Goal: Task Accomplishment & Management: Manage account settings

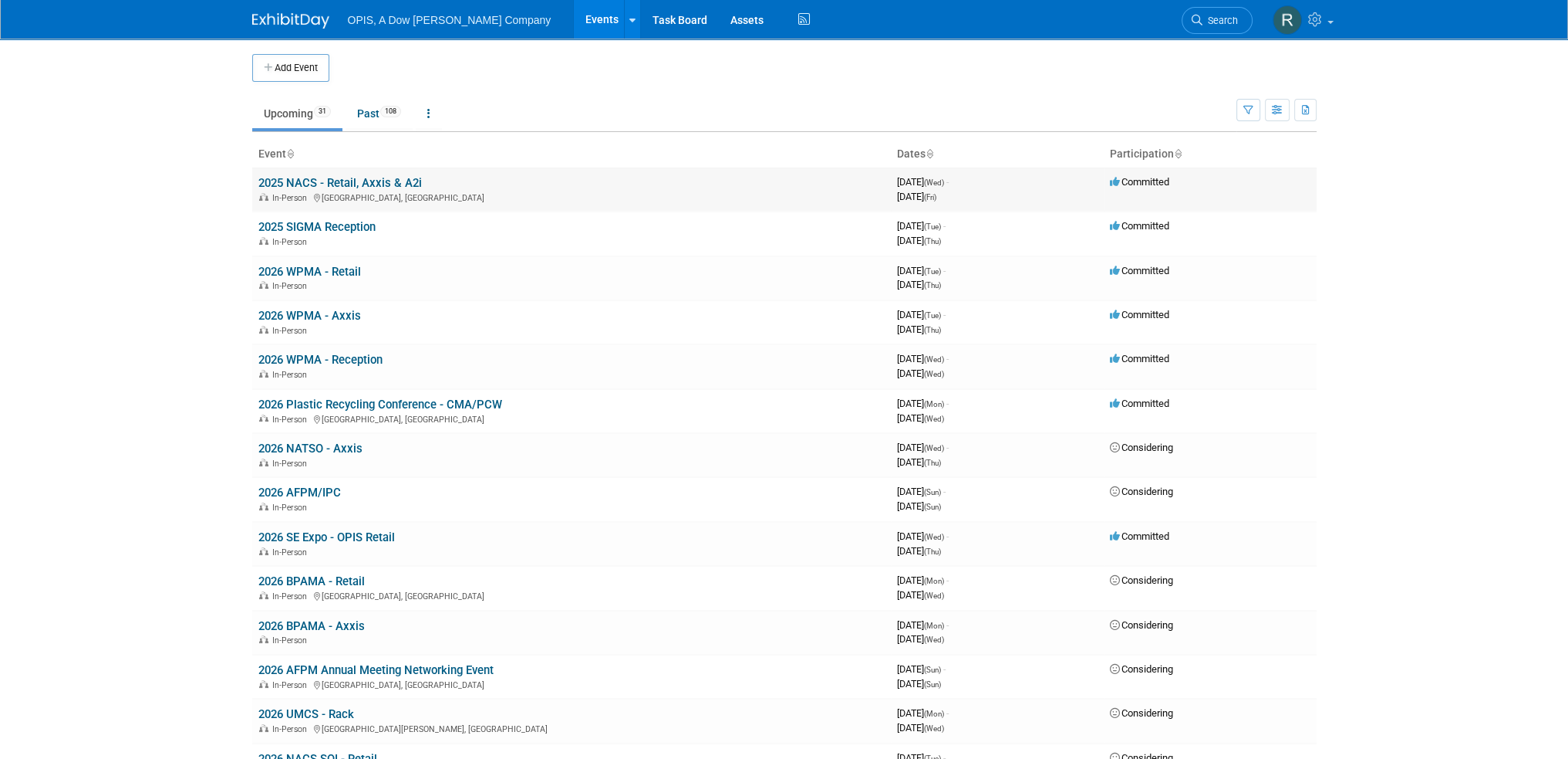
click at [311, 185] on link "2025 NACS - Retail, Axxis & A2i" at bounding box center [340, 182] width 164 height 14
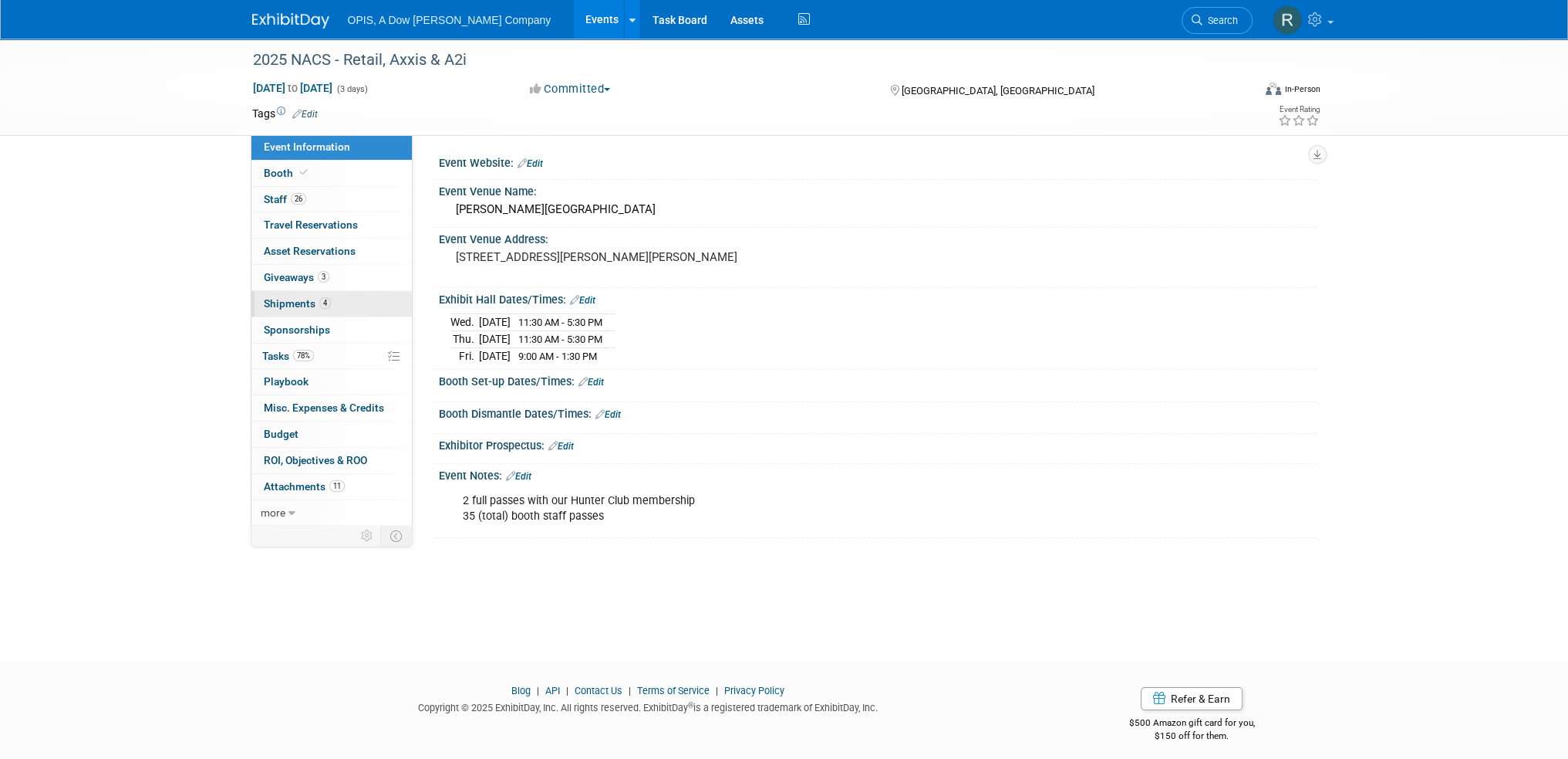
click at [278, 304] on span "Shipments 4" at bounding box center [297, 303] width 67 height 13
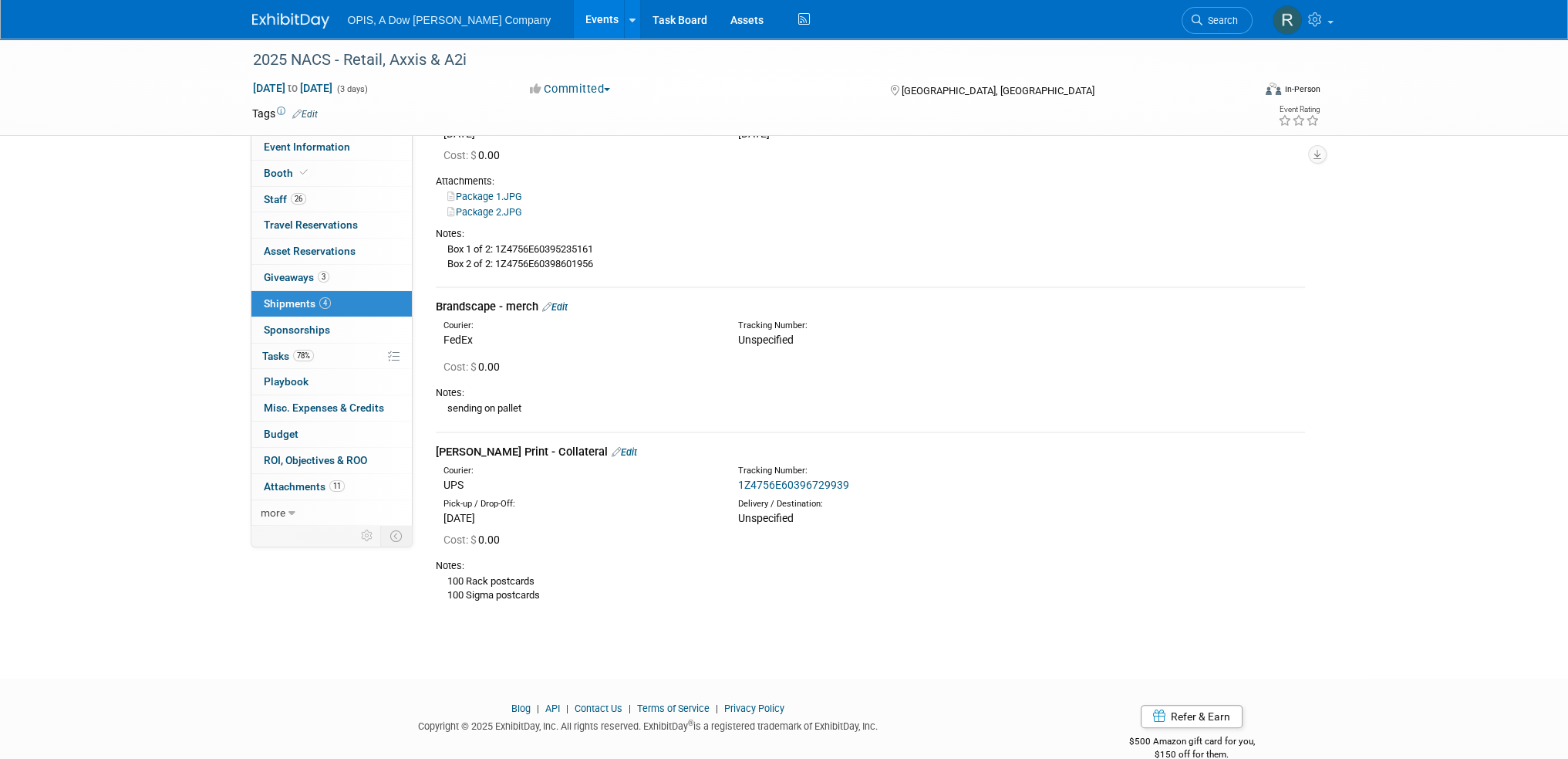
scroll to position [364, 0]
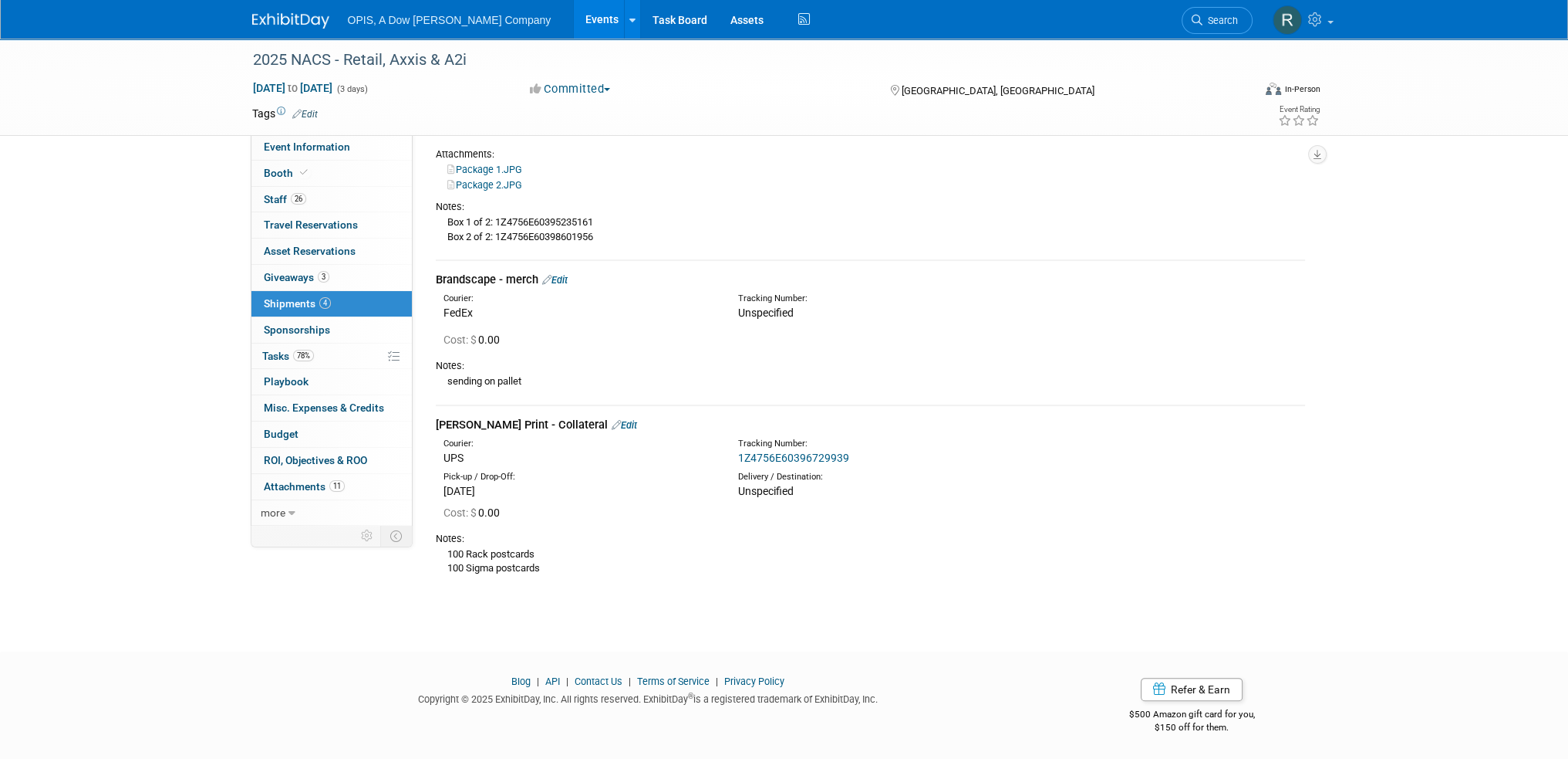
click at [565, 277] on link "Edit" at bounding box center [555, 279] width 25 height 12
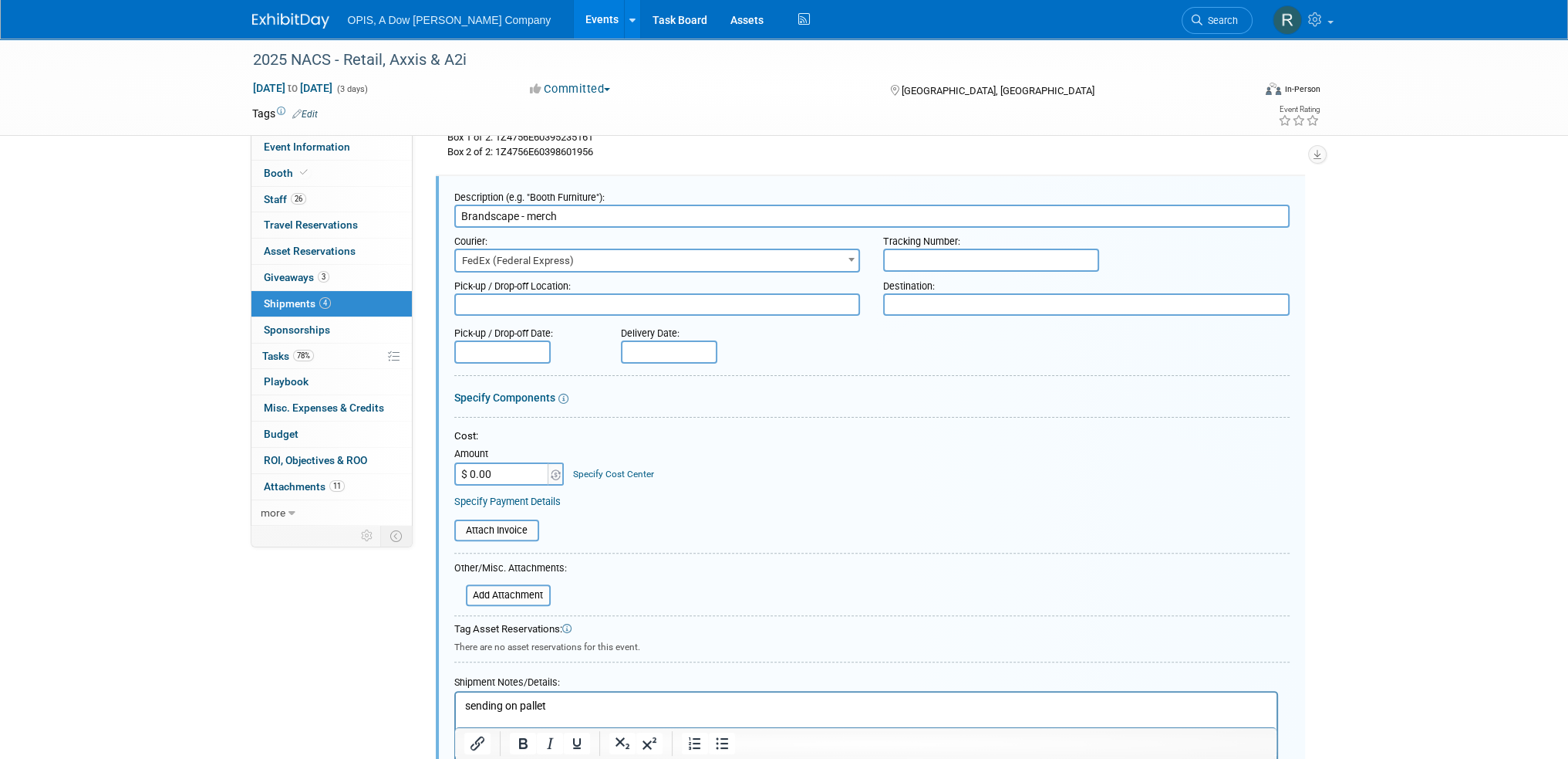
scroll to position [0, 0]
click at [932, 263] on input "text" at bounding box center [992, 259] width 216 height 23
paste input "884704004461"
type input "884704004461"
click at [654, 345] on input "text" at bounding box center [669, 352] width 96 height 23
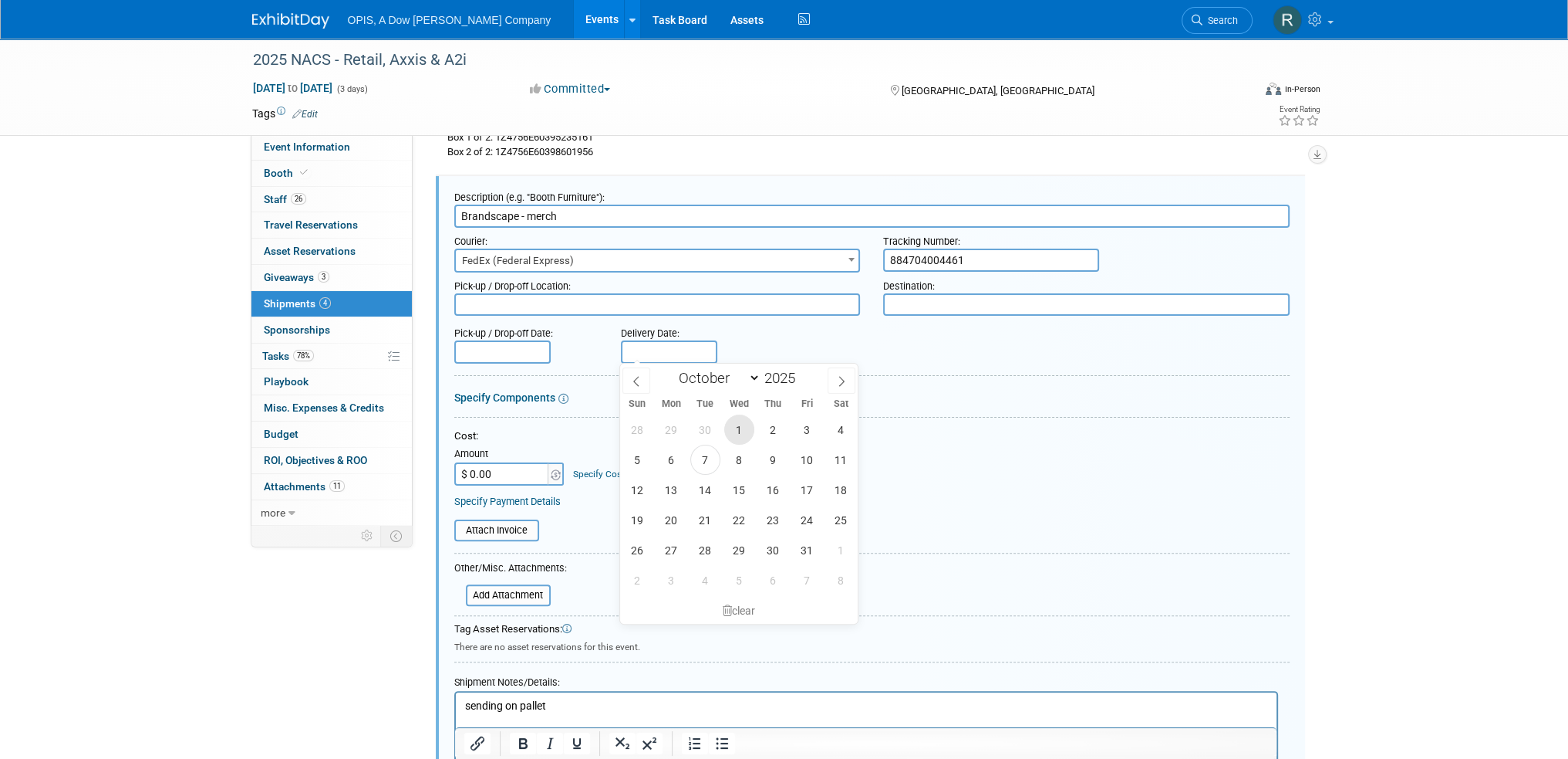
click at [737, 428] on span "1" at bounding box center [739, 430] width 30 height 30
type input "Oct 1, 2025"
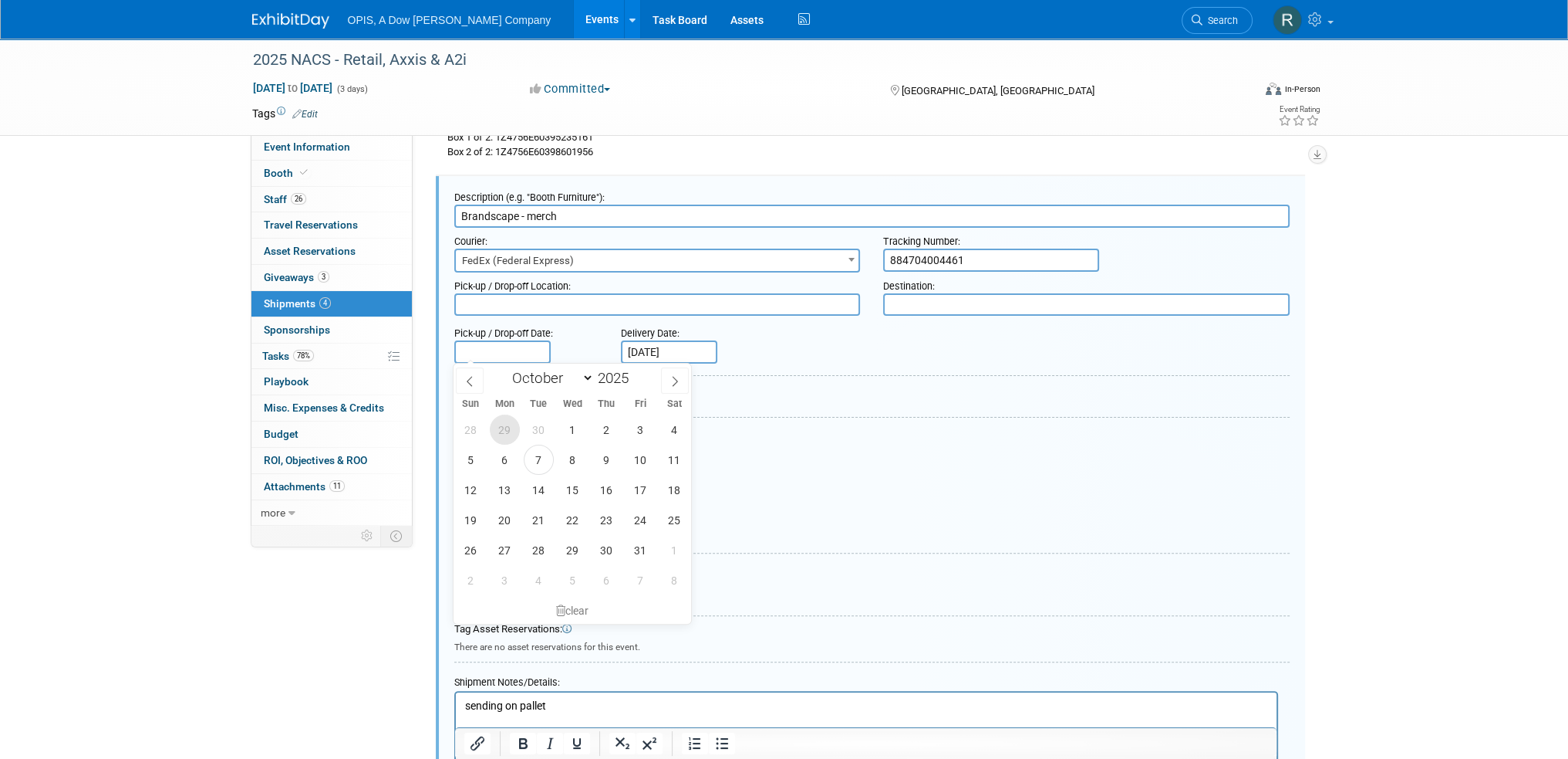
click at [504, 437] on span "29" at bounding box center [505, 430] width 30 height 30
type input "Sep 29, 2025"
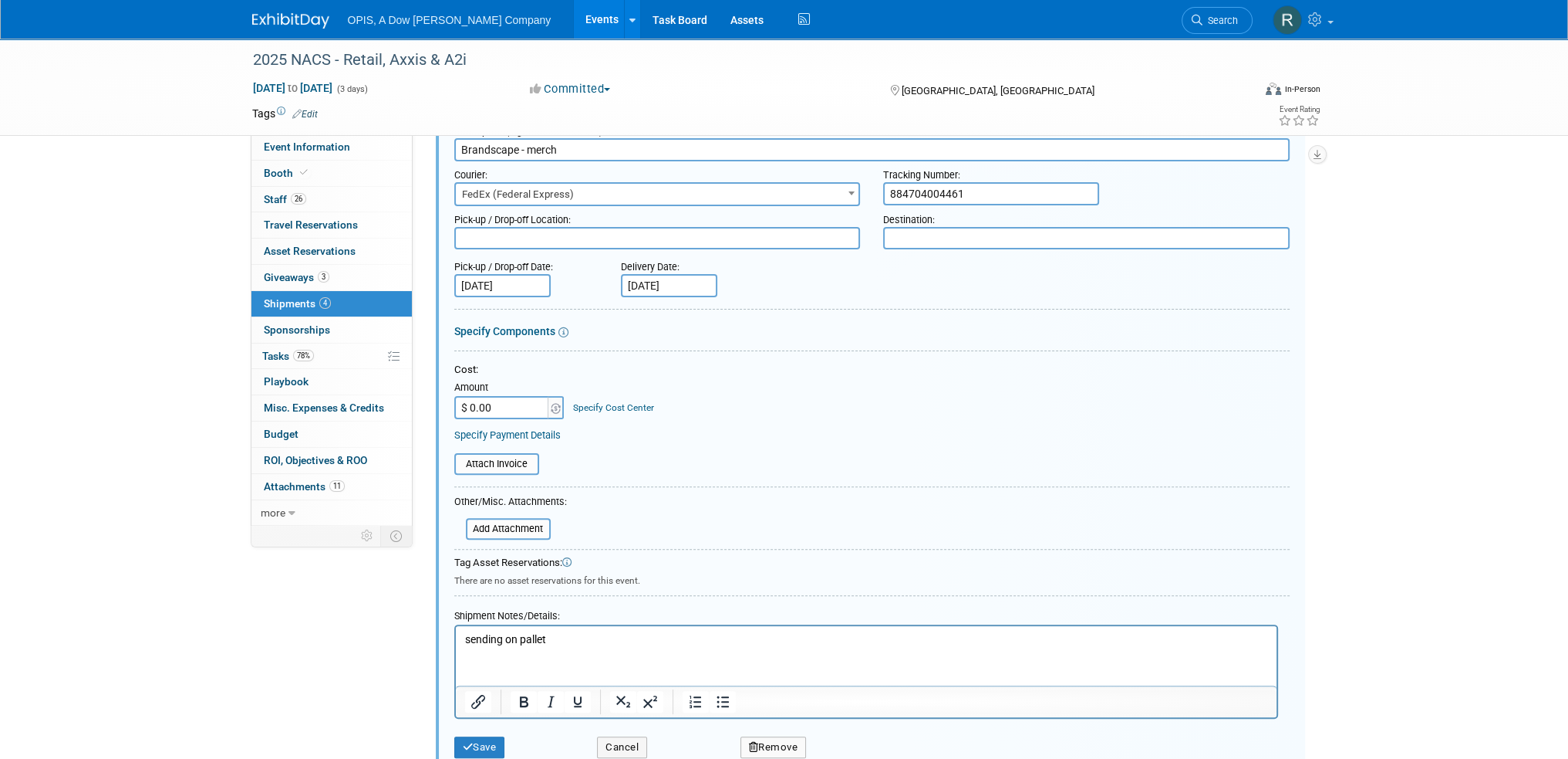
scroll to position [603, 0]
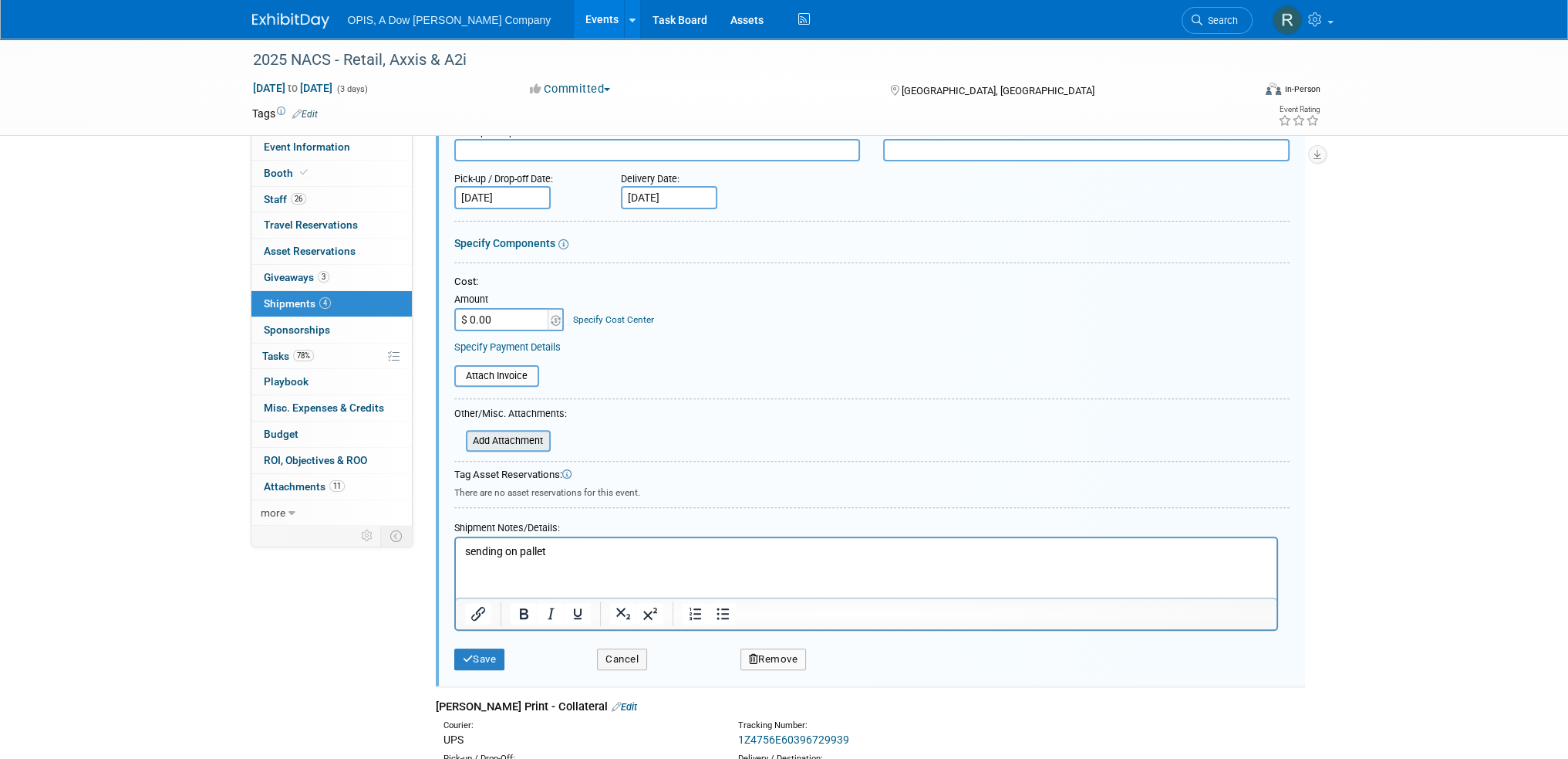
click at [513, 443] on input "file" at bounding box center [457, 440] width 184 height 18
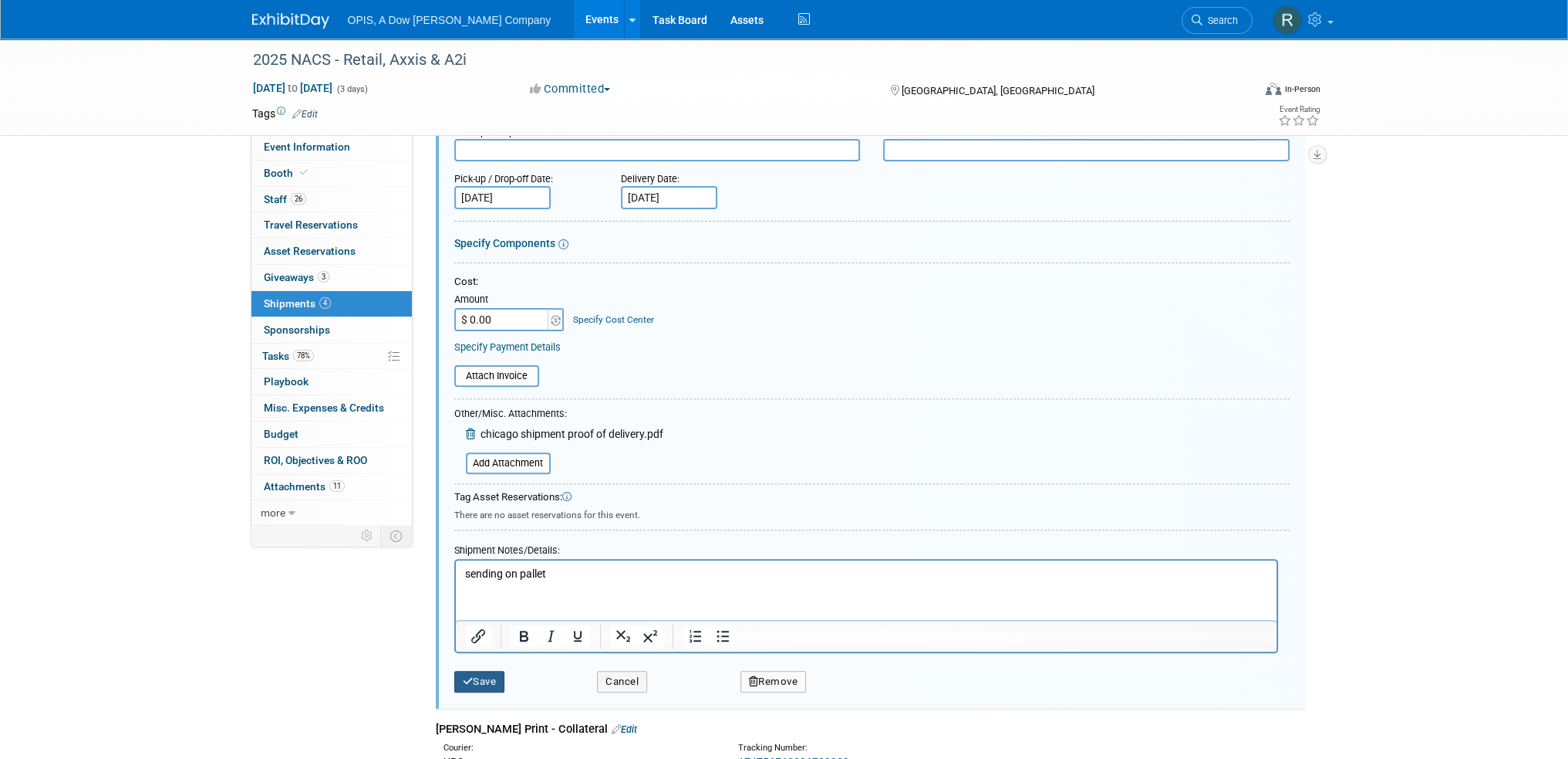
click at [497, 676] on button "Save" at bounding box center [479, 681] width 51 height 21
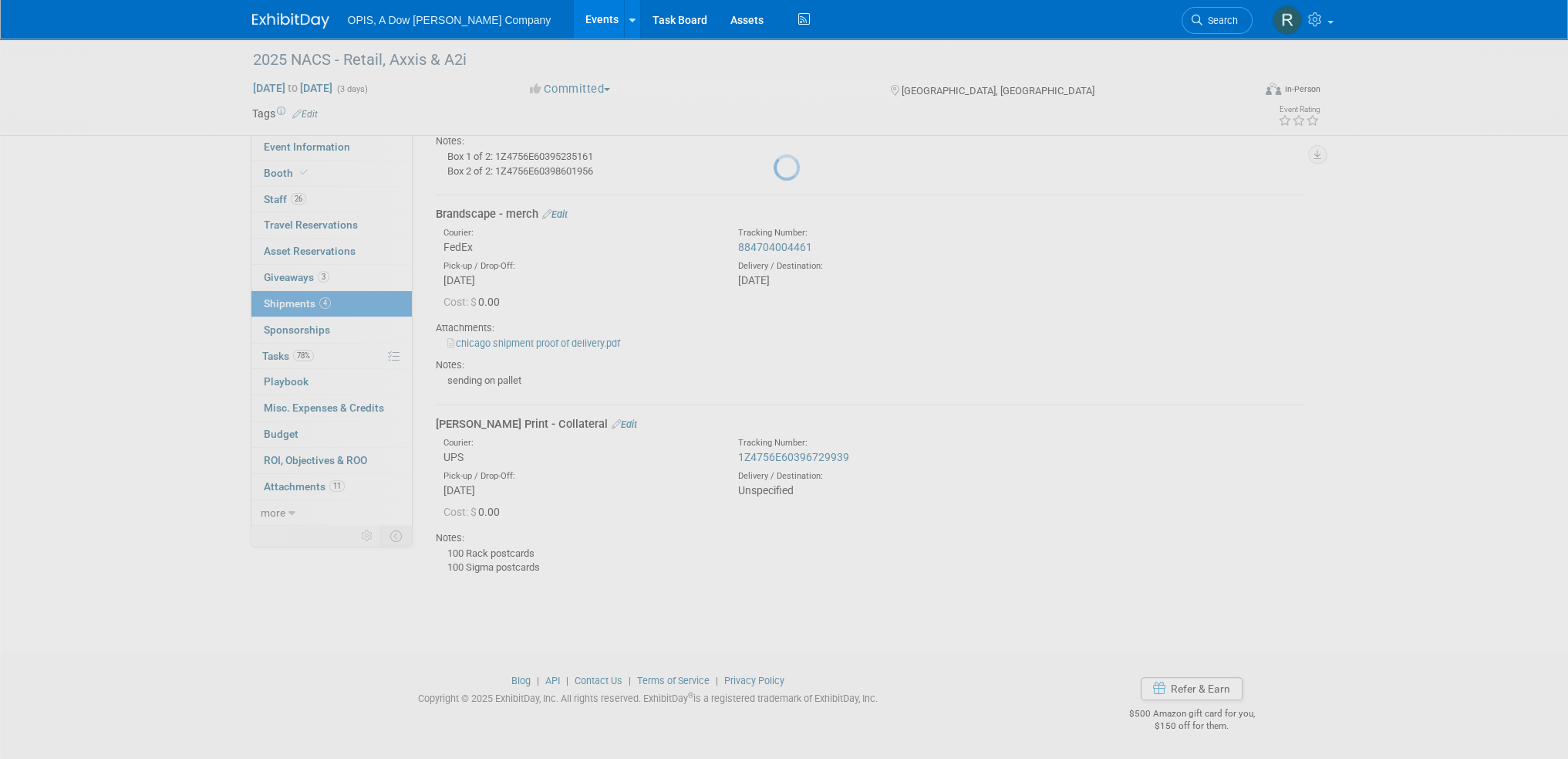
scroll to position [428, 0]
